Goal: Task Accomplishment & Management: Manage account settings

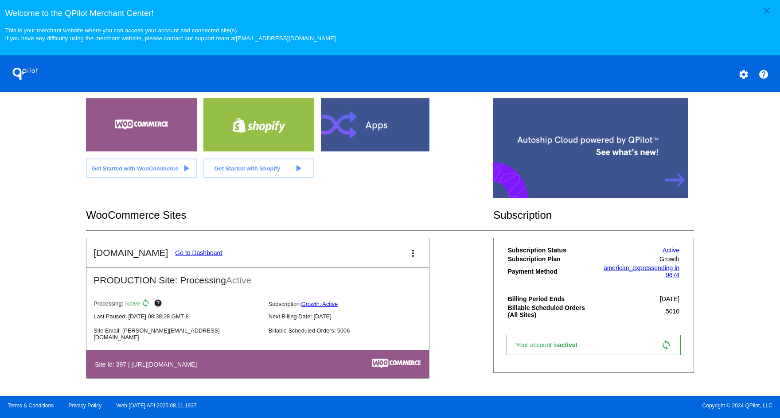
scroll to position [222, 0]
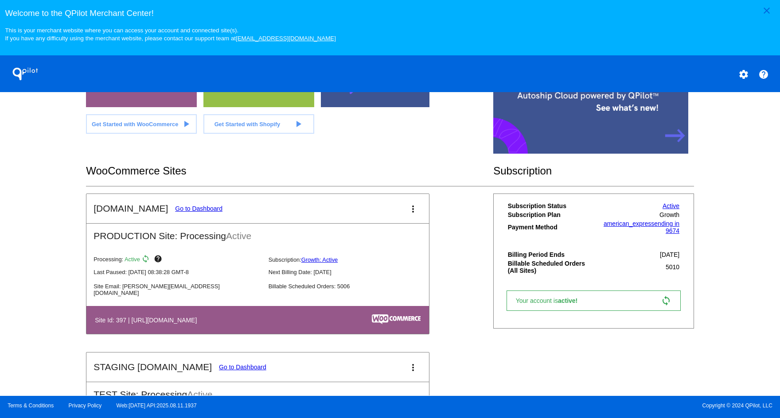
click at [176, 210] on link "Go to Dashboard" at bounding box center [198, 208] width 47 height 7
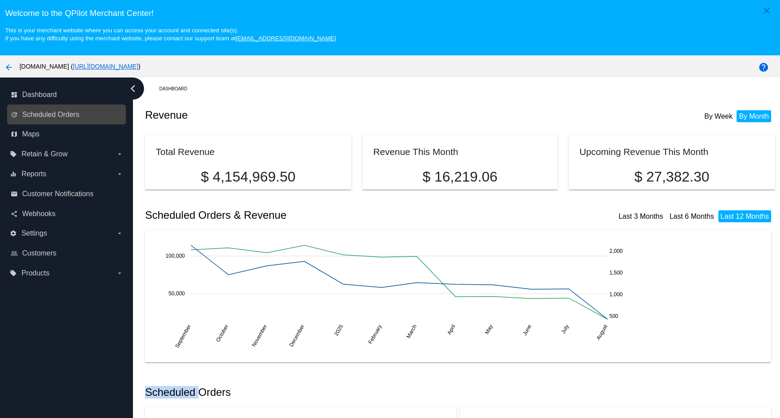
click at [43, 107] on div "update Scheduled Orders" at bounding box center [66, 115] width 119 height 20
click at [43, 108] on link "update Scheduled Orders" at bounding box center [67, 115] width 113 height 14
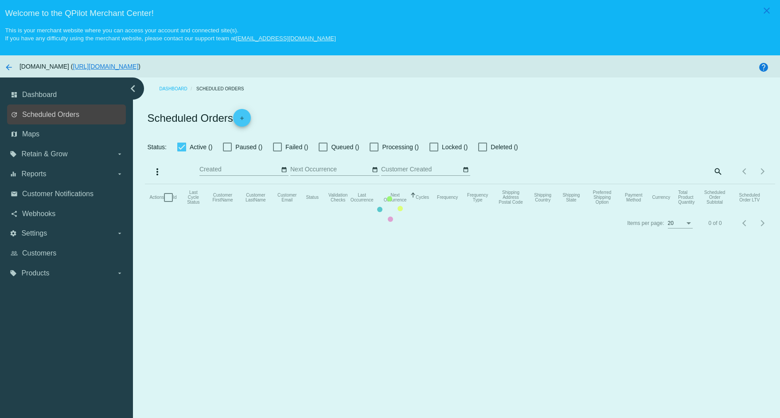
checkbox input "true"
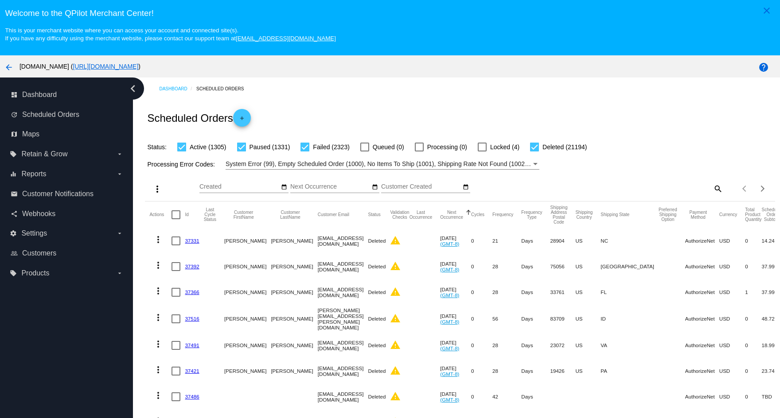
click at [712, 189] on mat-icon "search" at bounding box center [717, 189] width 11 height 14
click at [620, 187] on input "Search" at bounding box center [644, 186] width 157 height 7
paste input "[PERSON_NAME][EMAIL_ADDRESS][PERSON_NAME][DOMAIN_NAME]"
type input "[PERSON_NAME][EMAIL_ADDRESS][PERSON_NAME][DOMAIN_NAME]"
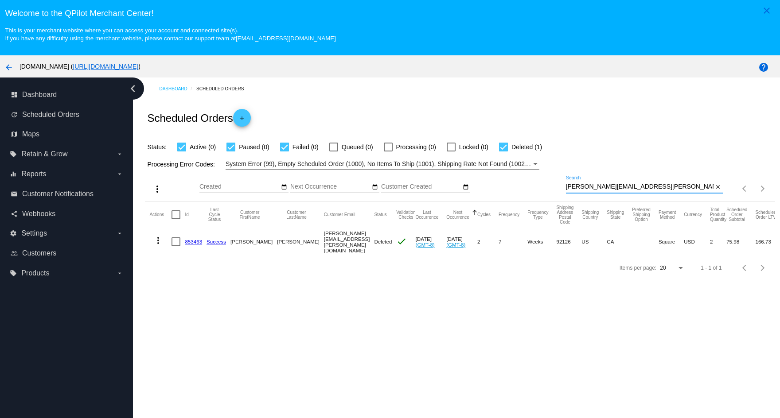
click at [707, 190] on input "[PERSON_NAME][EMAIL_ADDRESS][PERSON_NAME][DOMAIN_NAME]" at bounding box center [640, 186] width 148 height 7
click at [715, 190] on mat-icon "close" at bounding box center [718, 187] width 6 height 7
